Goal: Navigation & Orientation: Find specific page/section

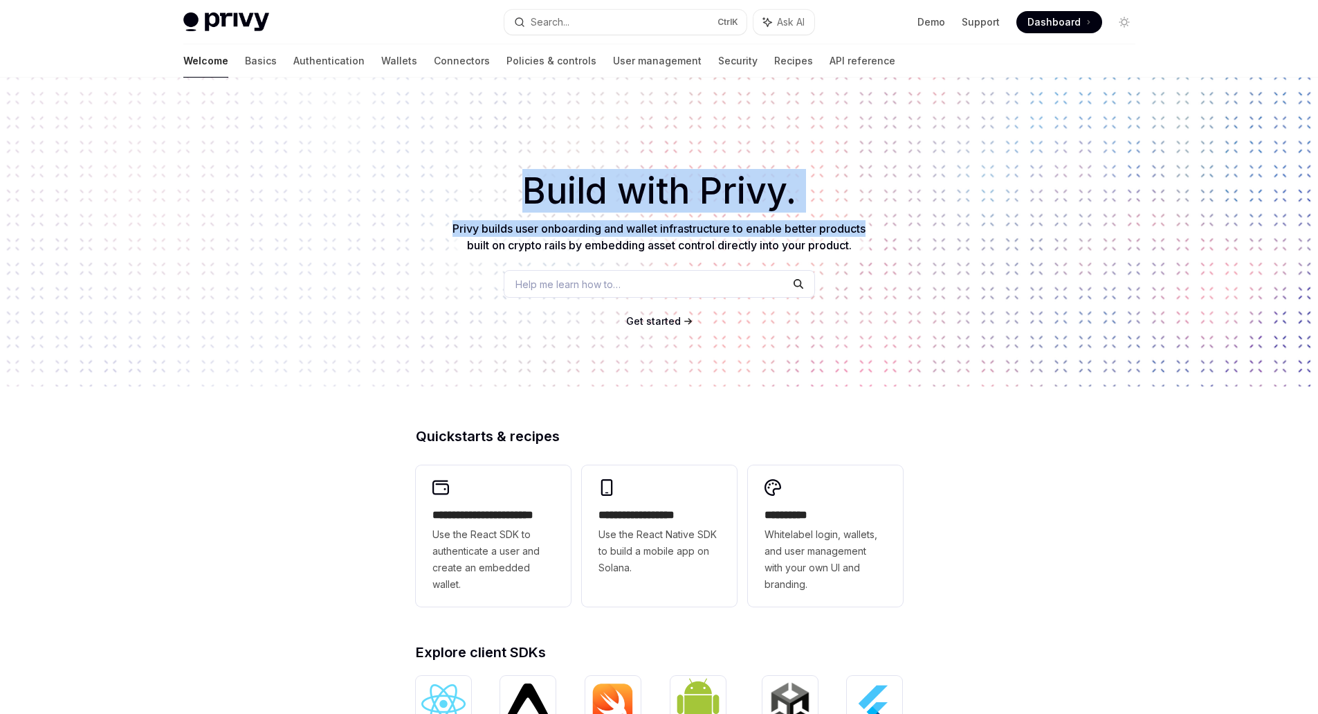
drag, startPoint x: 899, startPoint y: 236, endPoint x: 417, endPoint y: 167, distance: 487.3
click at [417, 167] on div "​ Build with Privy. Privy builds user onboarding and wallet infrastructure to e…" at bounding box center [659, 232] width 1318 height 309
click at [417, 168] on div "​ Build with Privy. Privy builds user onboarding and wallet infrastructure to e…" at bounding box center [659, 232] width 1318 height 309
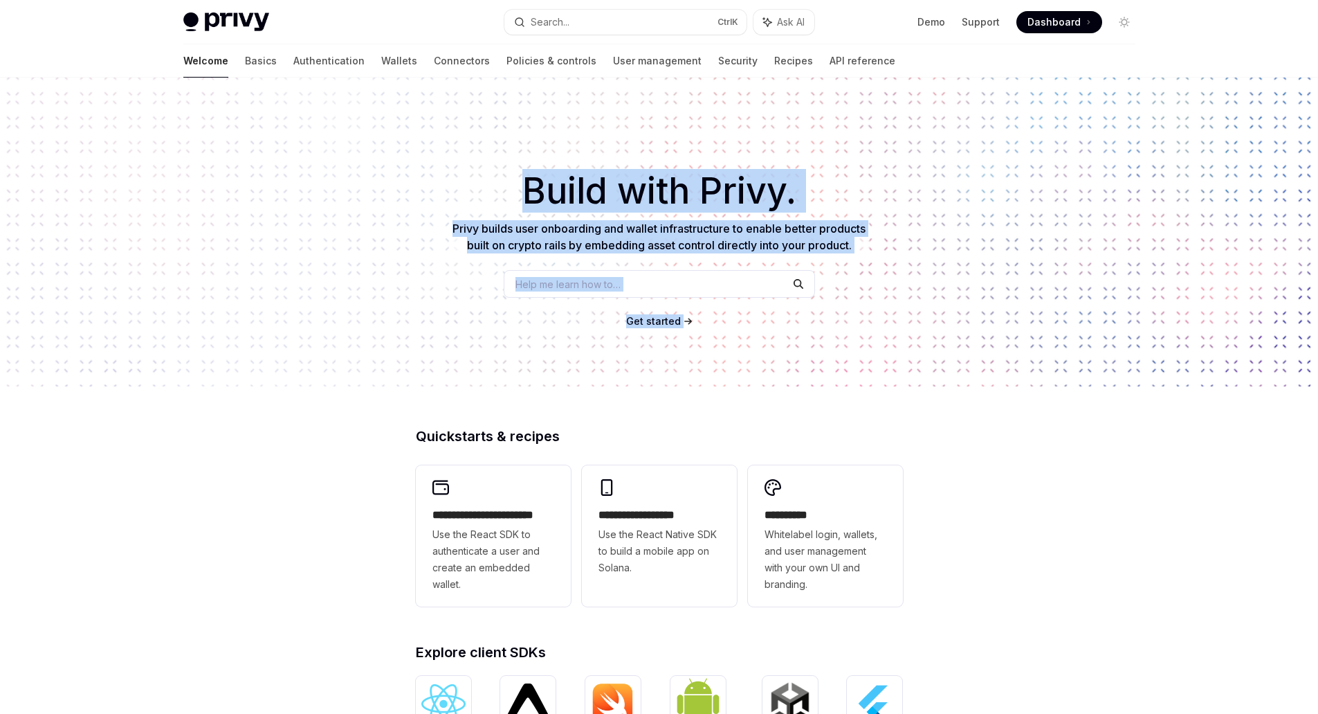
drag, startPoint x: 607, startPoint y: 198, endPoint x: 970, endPoint y: 265, distance: 369.5
click at [970, 265] on div "​ Build with Privy. Privy builds user onboarding and wallet infrastructure to e…" at bounding box center [659, 232] width 1318 height 309
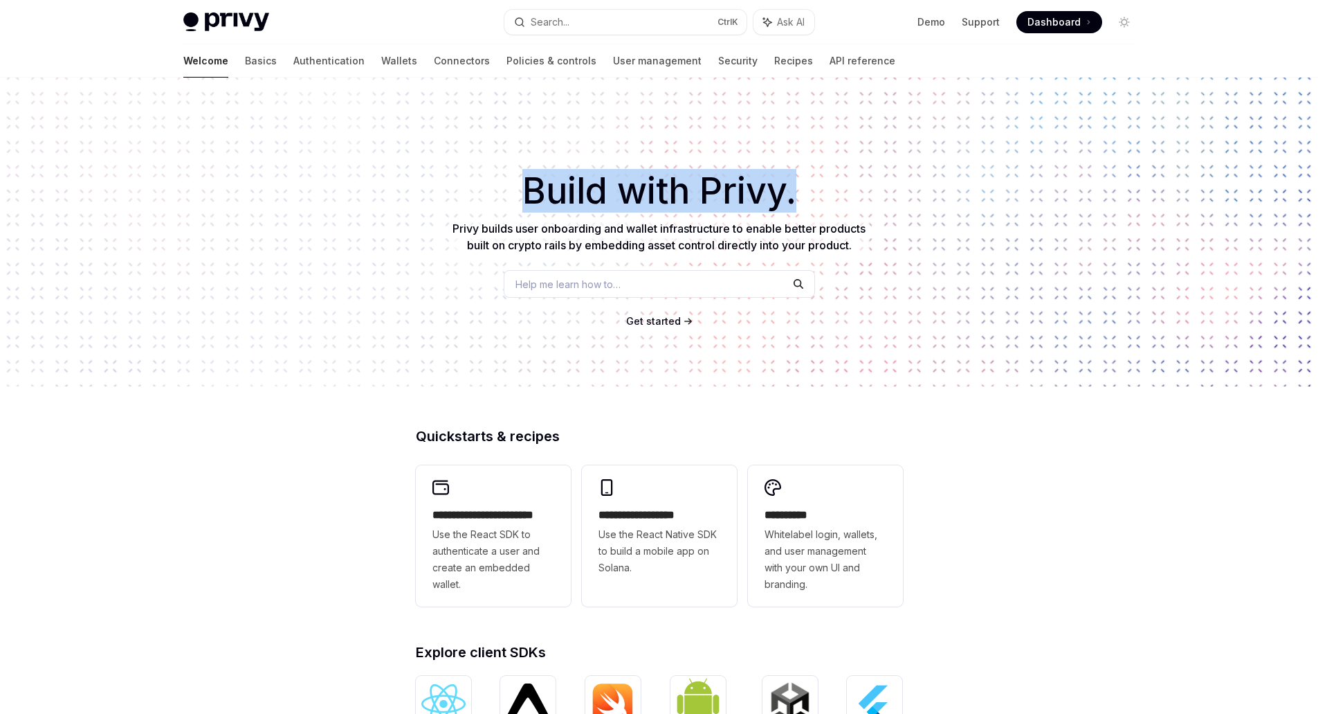
drag, startPoint x: 954, startPoint y: 253, endPoint x: 519, endPoint y: 164, distance: 444.3
click at [519, 164] on div "​ Build with Privy. Privy builds user onboarding and wallet infrastructure to e…" at bounding box center [659, 232] width 1318 height 309
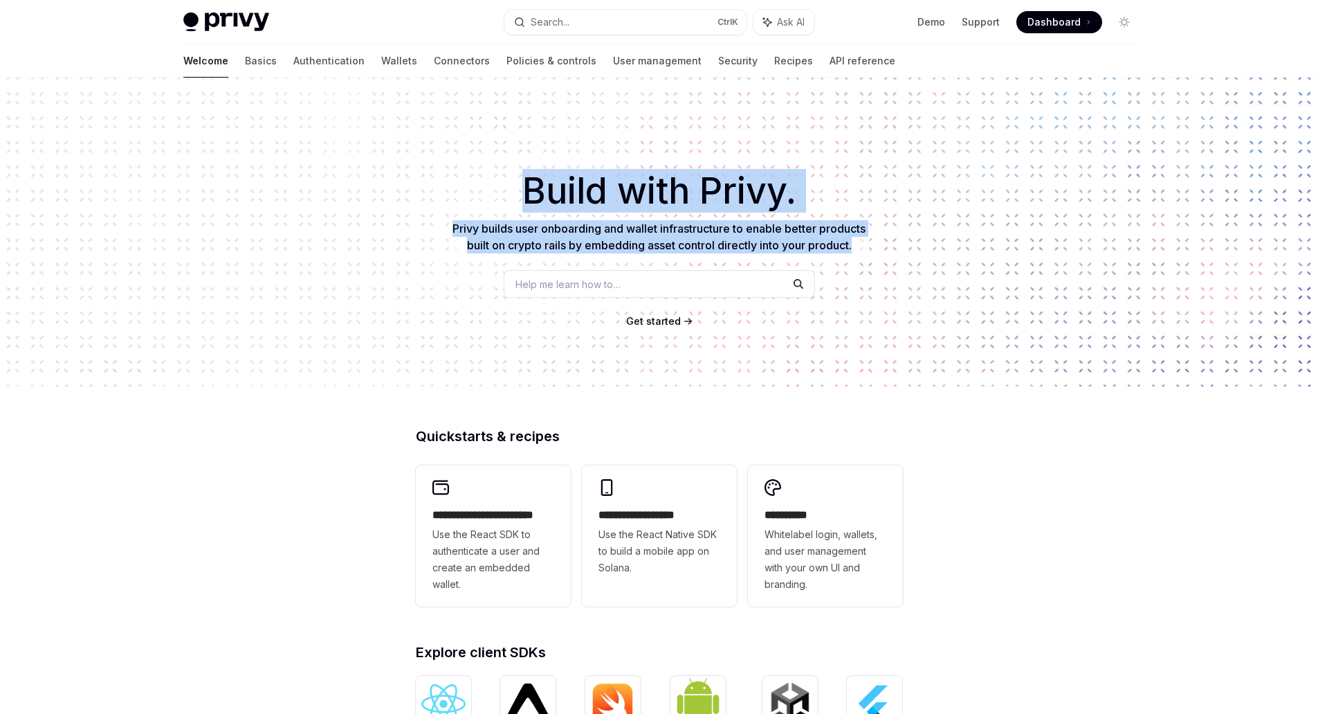
drag, startPoint x: 523, startPoint y: 179, endPoint x: 904, endPoint y: 258, distance: 388.8
click at [904, 258] on div "​ Build with Privy. Privy builds user onboarding and wallet infrastructure to e…" at bounding box center [659, 232] width 1318 height 309
drag, startPoint x: 912, startPoint y: 256, endPoint x: 896, endPoint y: 257, distance: 15.3
click at [896, 257] on div "​ Build with Privy. Privy builds user onboarding and wallet infrastructure to e…" at bounding box center [659, 232] width 1318 height 309
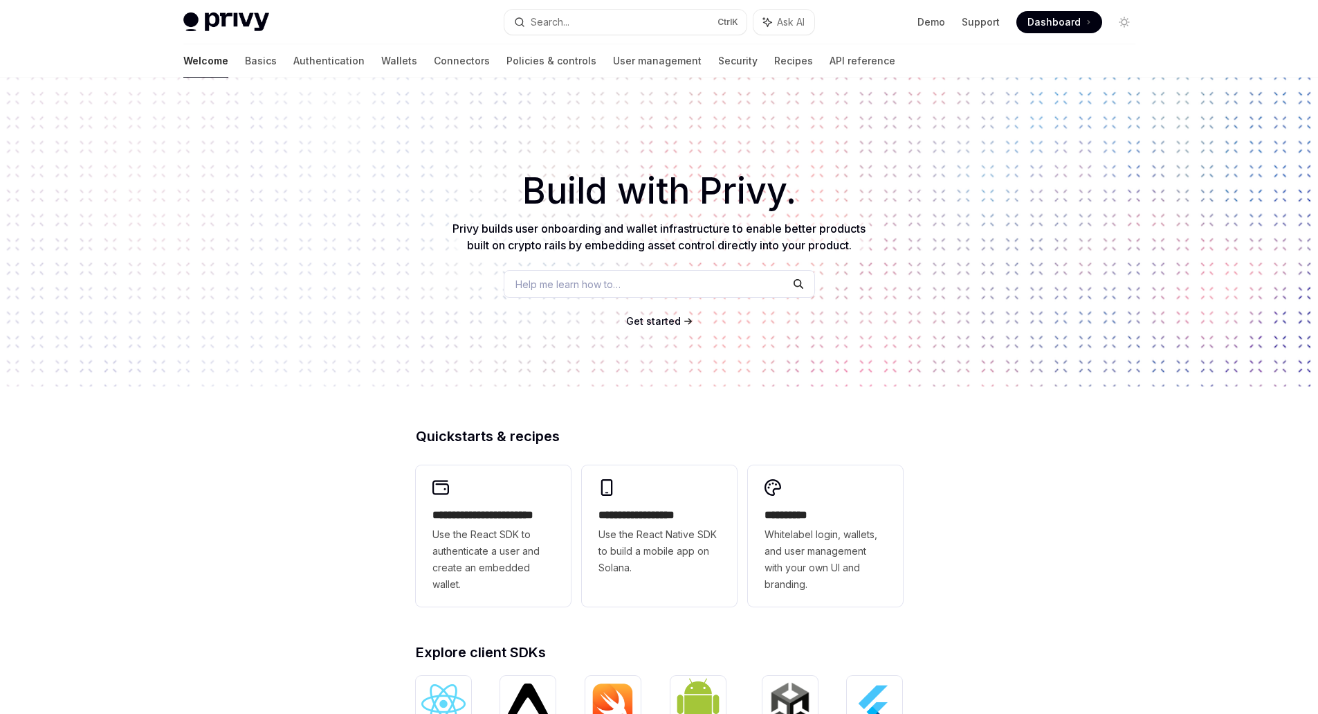
click at [261, 21] on img at bounding box center [226, 21] width 86 height 19
type textarea "*"
click at [941, 26] on link "Demo" at bounding box center [932, 22] width 28 height 14
